Goal: Task Accomplishment & Management: Manage account settings

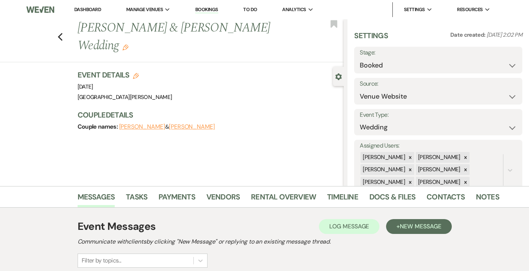
select select "5"
click at [85, 12] on link "Dashboard" at bounding box center [87, 9] width 27 height 6
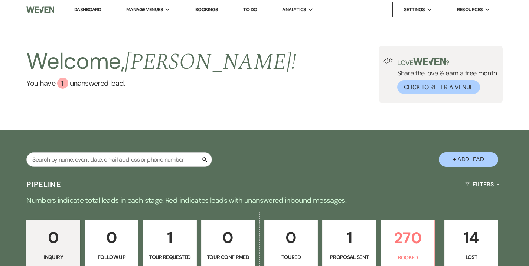
drag, startPoint x: 161, startPoint y: 148, endPoint x: 161, endPoint y: 154, distance: 5.9
click at [161, 148] on div "Search + Add Lead" at bounding box center [264, 152] width 529 height 39
click at [162, 158] on input "text" at bounding box center [119, 159] width 186 height 14
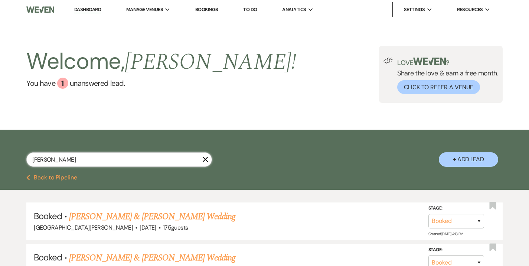
type input "[PERSON_NAME]"
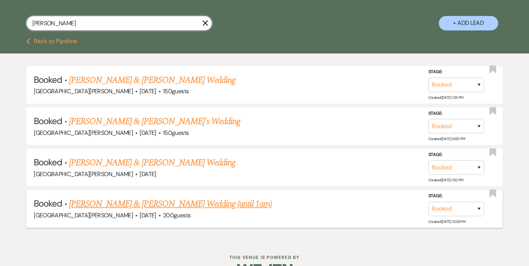
scroll to position [137, 0]
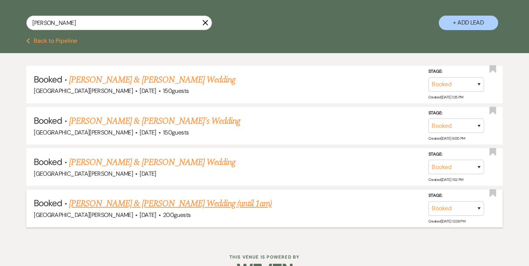
click at [153, 203] on link "[PERSON_NAME] & [PERSON_NAME] Wedding (until 1am)" at bounding box center [170, 203] width 203 height 13
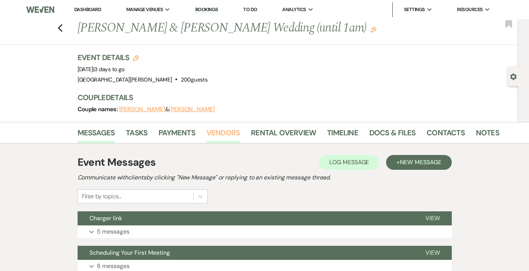
click at [206, 134] on link "Vendors" at bounding box center [222, 135] width 33 height 16
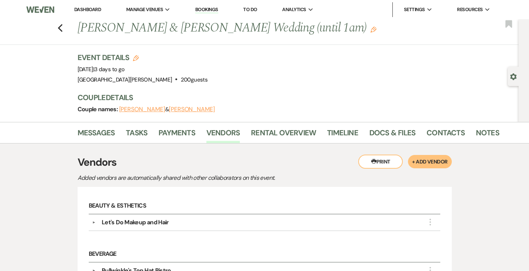
click at [395, 157] on button "Printer Print" at bounding box center [380, 162] width 45 height 14
click at [83, 9] on link "Dashboard" at bounding box center [87, 9] width 27 height 6
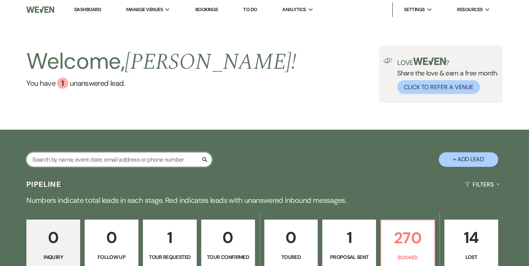
click at [156, 157] on input "text" at bounding box center [119, 159] width 186 height 14
type input "[PERSON_NAME]"
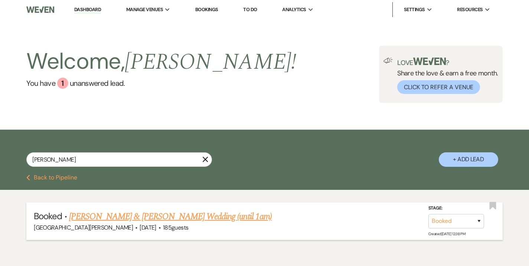
click at [137, 214] on link "[PERSON_NAME] & [PERSON_NAME] Wedding (until 1am)" at bounding box center [170, 216] width 203 height 13
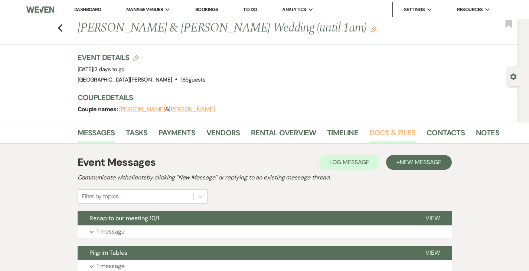
click at [369, 133] on link "Docs & Files" at bounding box center [392, 135] width 46 height 16
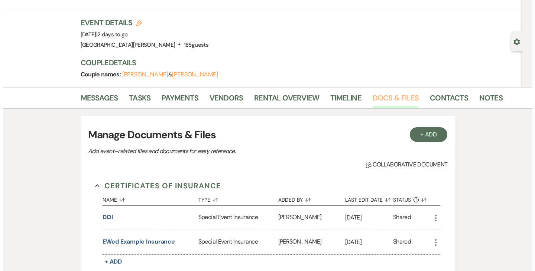
scroll to position [35, 0]
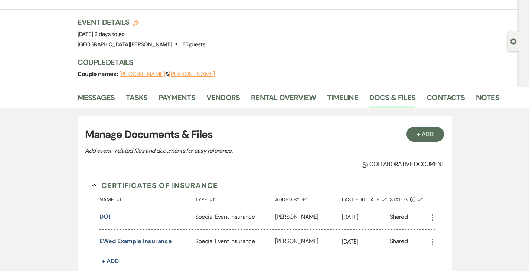
click at [100, 219] on button "DOI" at bounding box center [105, 217] width 10 height 9
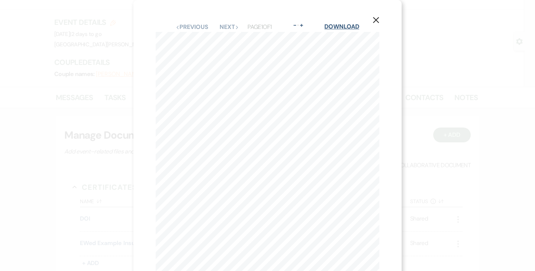
click at [339, 30] on link "Download" at bounding box center [341, 27] width 35 height 8
